Goal: Manage account settings

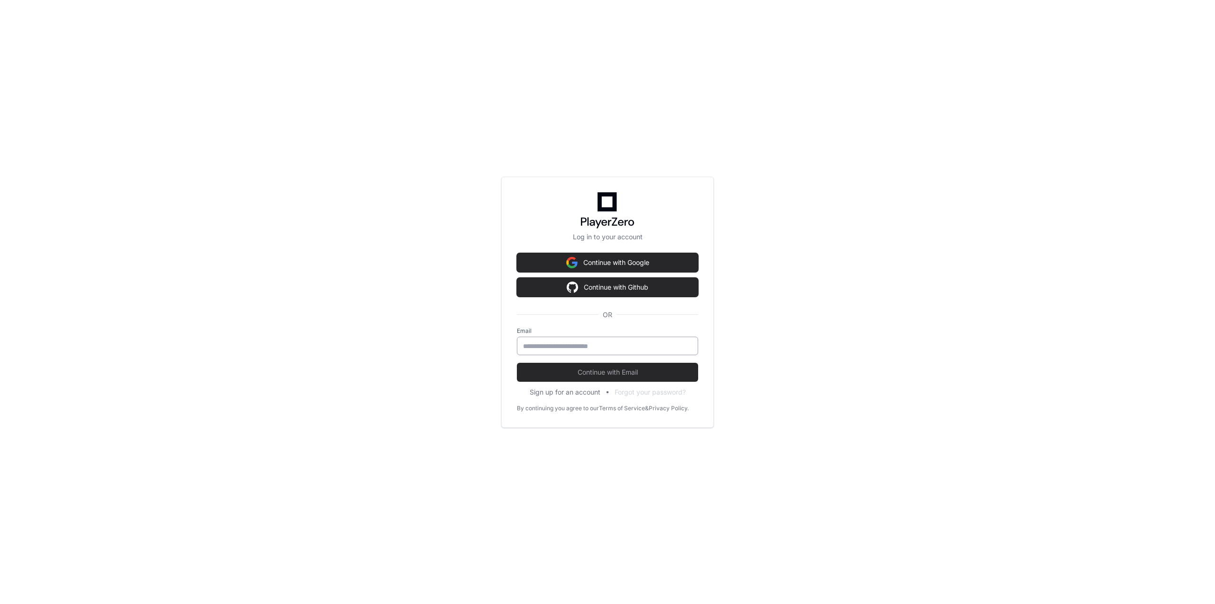
click at [596, 345] on input "email" at bounding box center [607, 345] width 169 height 9
type input "**********"
click at [593, 371] on span "Continue with Email" at bounding box center [607, 371] width 181 height 9
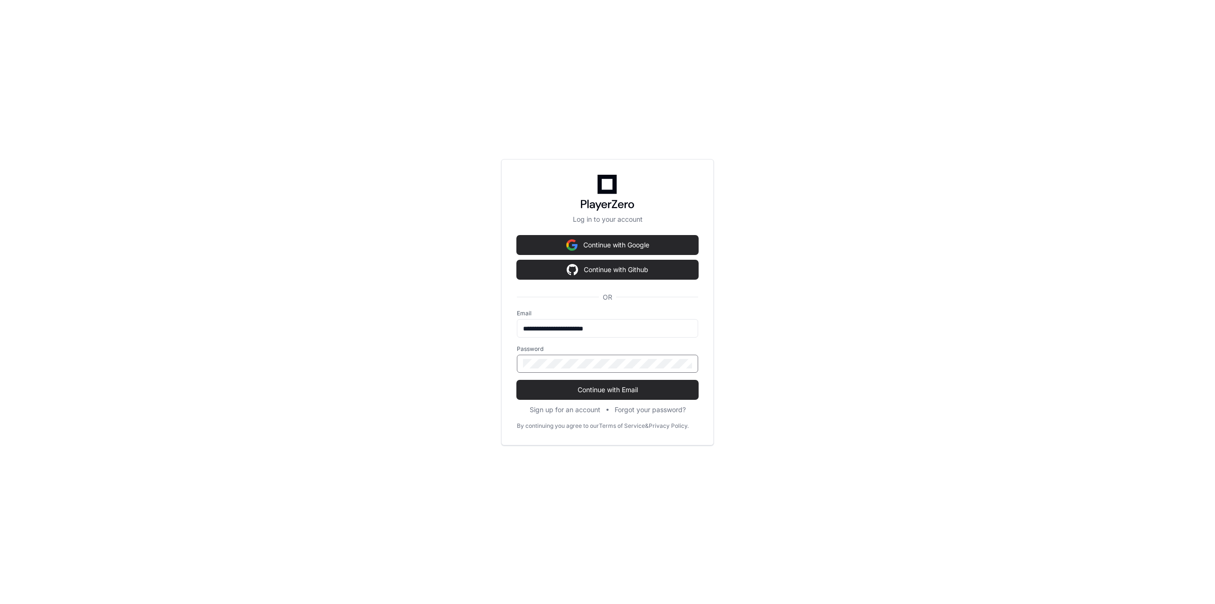
click at [517, 380] on button "Continue with Email" at bounding box center [607, 389] width 181 height 19
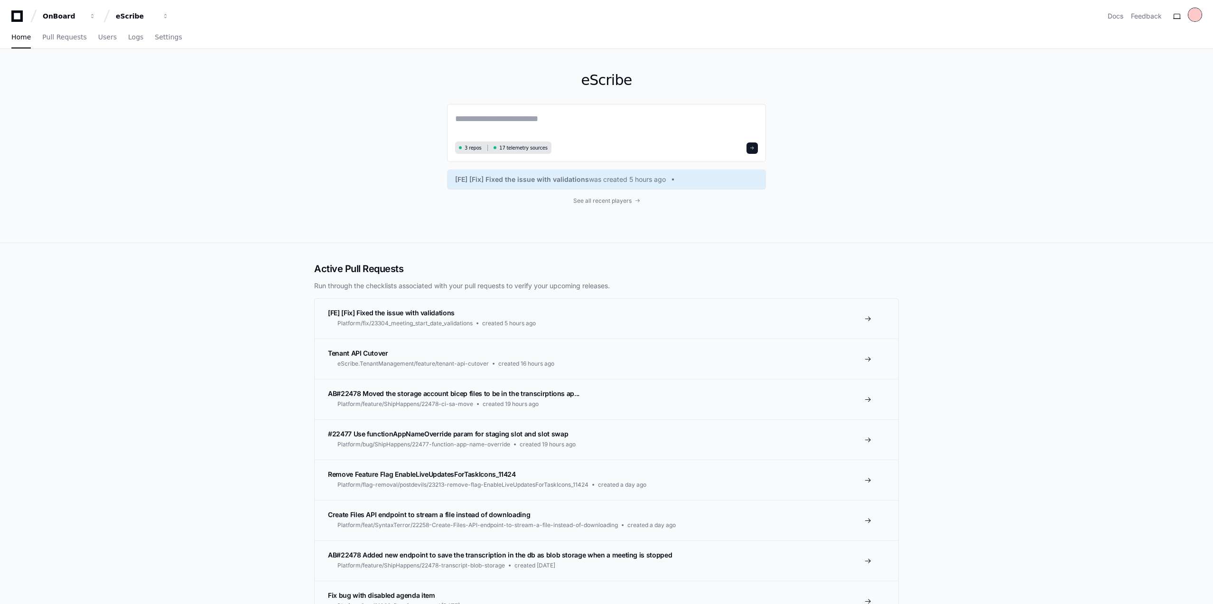
click at [1201, 12] on div at bounding box center [1194, 14] width 13 height 13
click at [1131, 97] on link "User Settings" at bounding box center [1157, 104] width 59 height 15
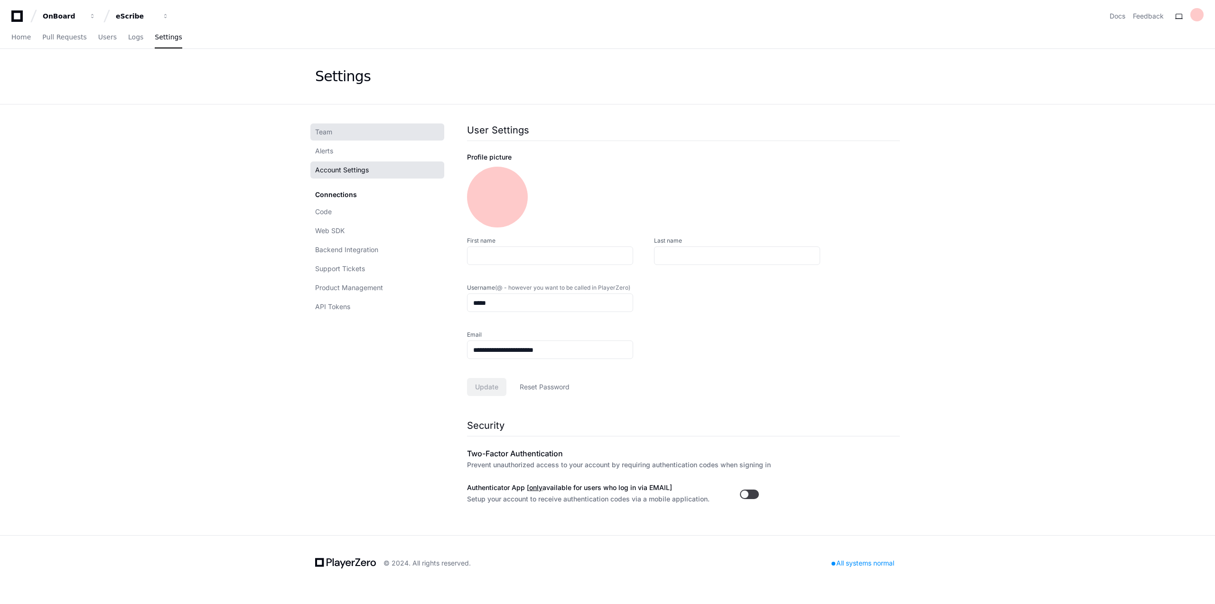
click at [352, 124] on link "Team" at bounding box center [377, 131] width 134 height 17
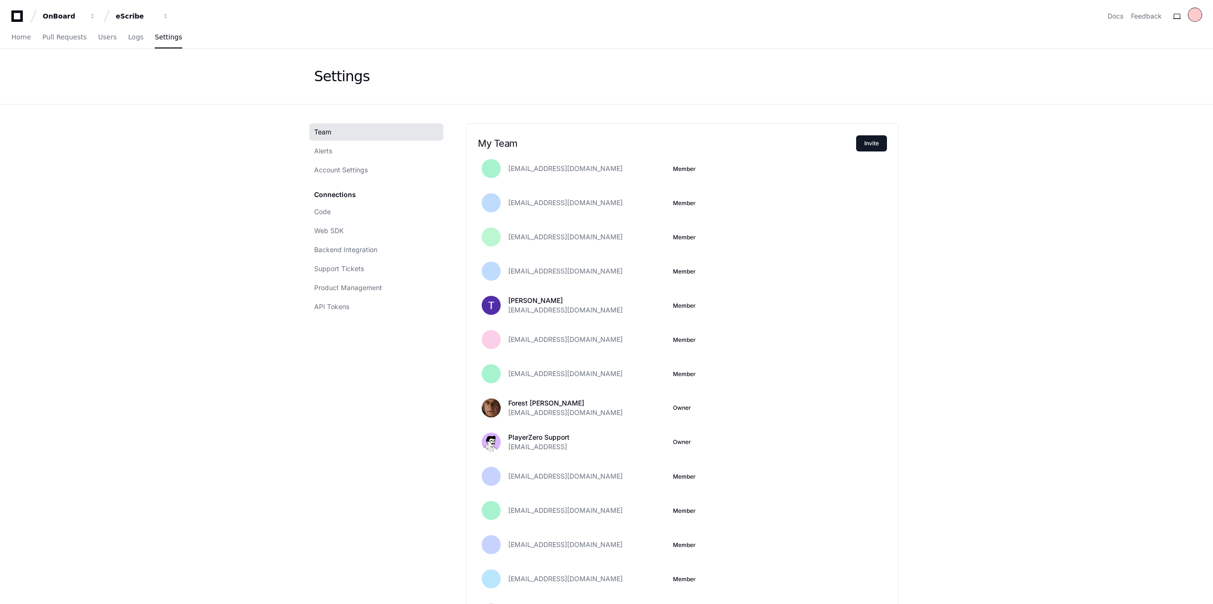
click at [1196, 12] on div at bounding box center [1194, 14] width 13 height 13
click at [1180, 12] on button at bounding box center [1176, 16] width 15 height 15
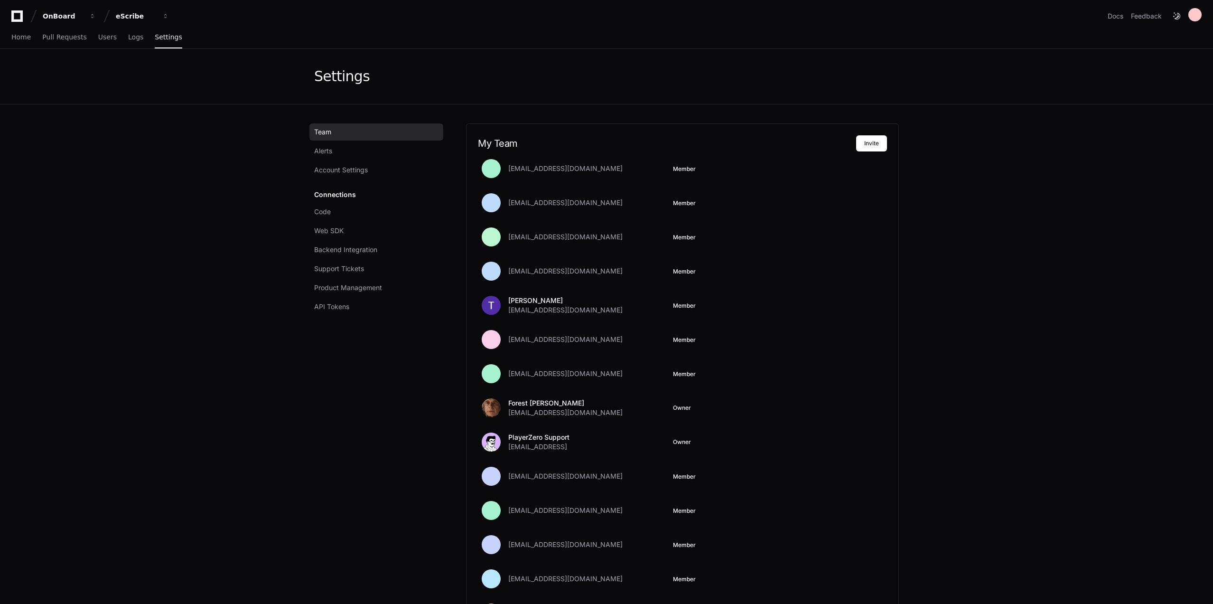
click at [1204, 18] on div "OnBoard eScribe Docs Feedback" at bounding box center [606, 12] width 1213 height 25
click at [1181, 15] on button at bounding box center [1176, 16] width 15 height 15
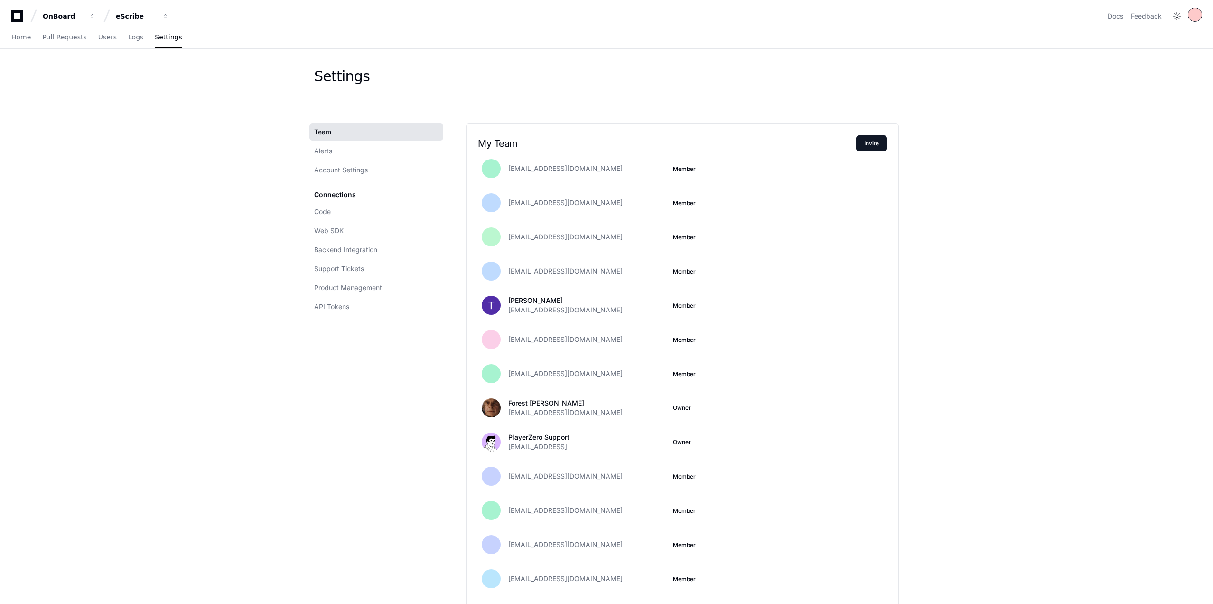
click at [1193, 15] on div at bounding box center [1194, 14] width 13 height 13
click at [1128, 112] on button "Log Out" at bounding box center [1157, 120] width 59 height 16
